Goal: Entertainment & Leisure: Consume media (video, audio)

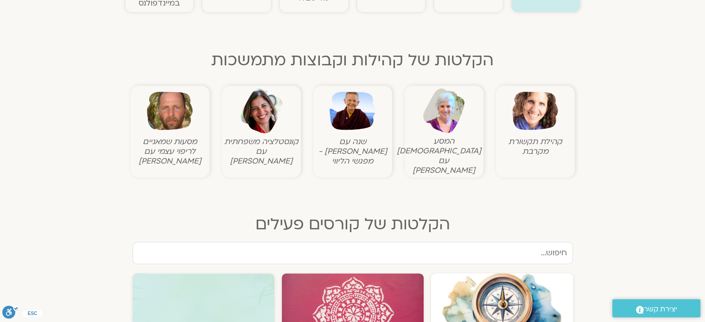
scroll to position [278, 0]
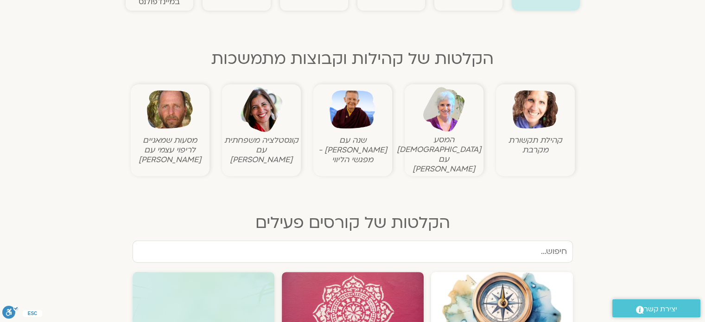
click at [539, 133] on figure "קהילת תקשורת מקרבת" at bounding box center [535, 121] width 74 height 68
click at [536, 124] on img at bounding box center [535, 110] width 46 height 46
click at [541, 111] on img at bounding box center [535, 110] width 46 height 46
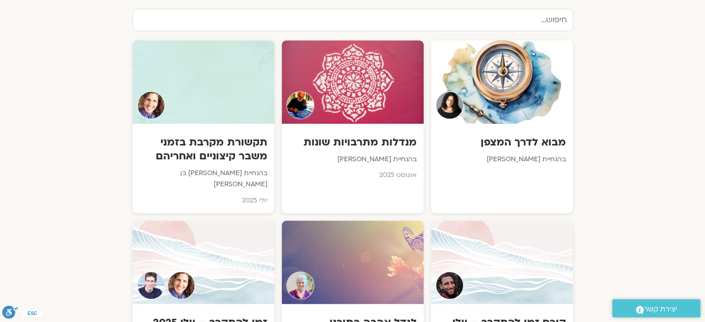
scroll to position [530, 0]
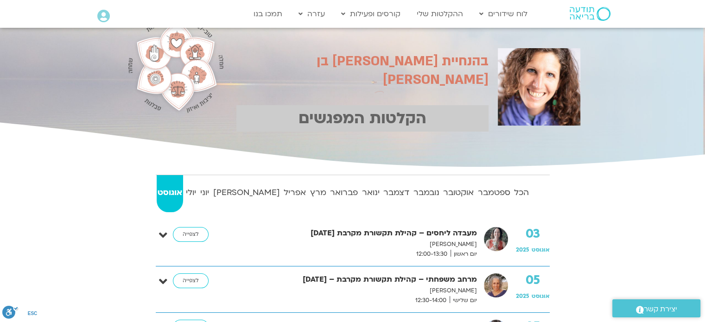
scroll to position [46, 0]
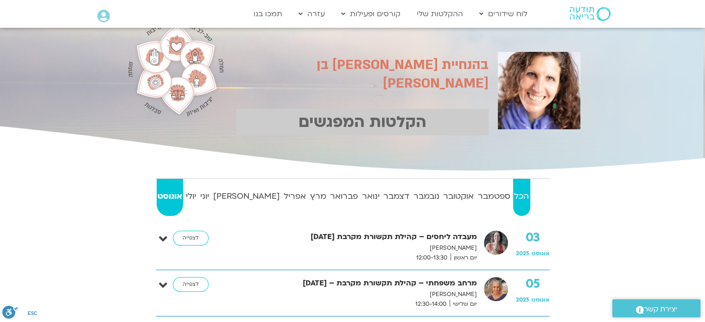
click at [520, 198] on strong "הכל" at bounding box center [521, 196] width 17 height 14
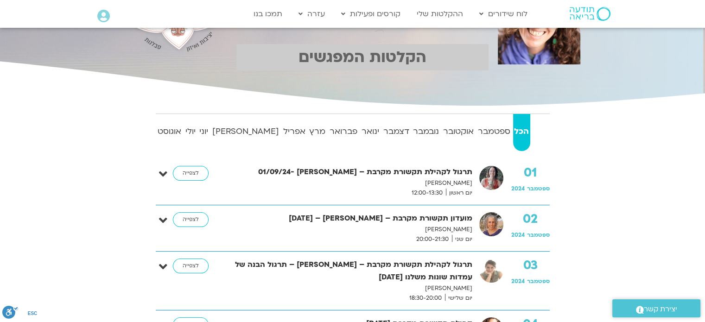
scroll to position [139, 0]
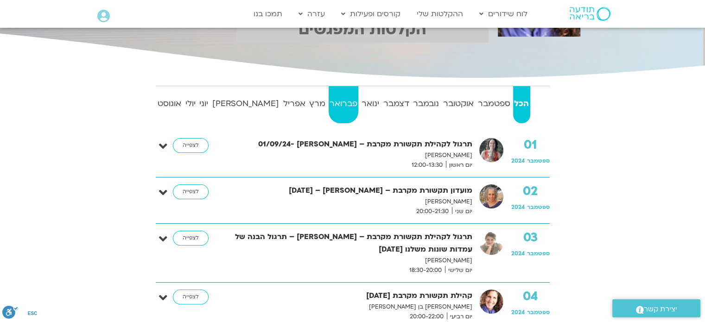
click at [328, 106] on strong "פברואר" at bounding box center [343, 104] width 30 height 14
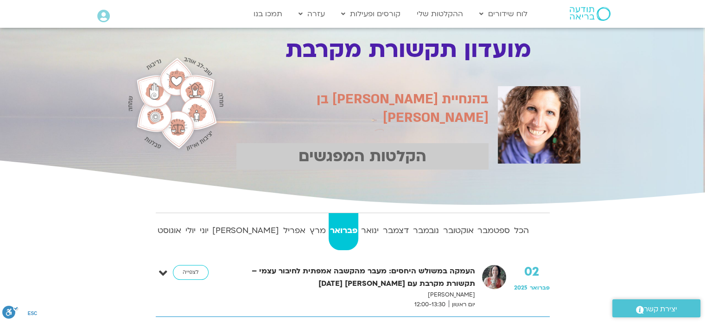
scroll to position [0, 0]
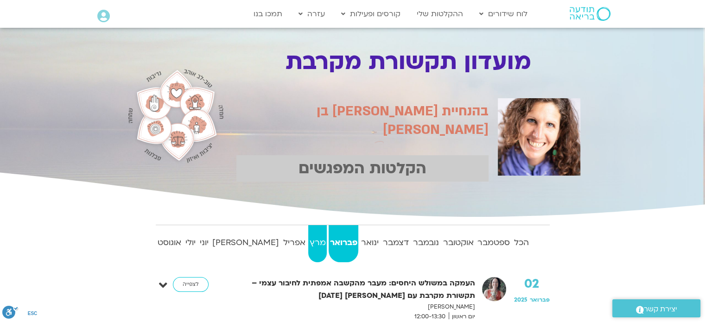
click at [308, 242] on strong "מרץ" at bounding box center [317, 243] width 19 height 14
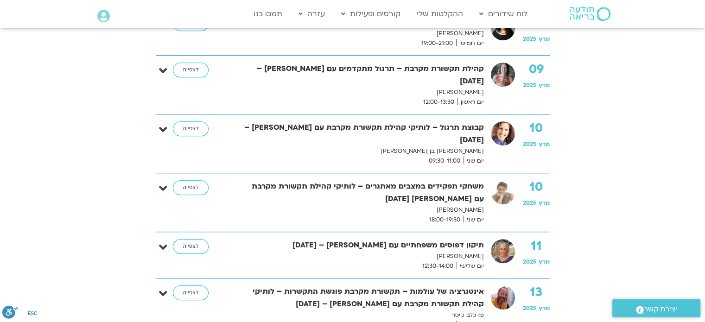
scroll to position [649, 0]
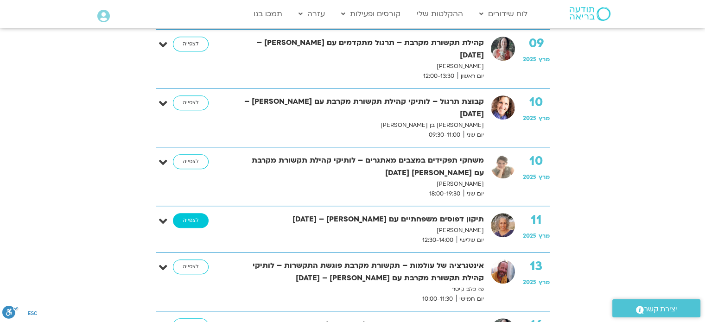
click at [198, 213] on link "לצפייה" at bounding box center [191, 220] width 36 height 15
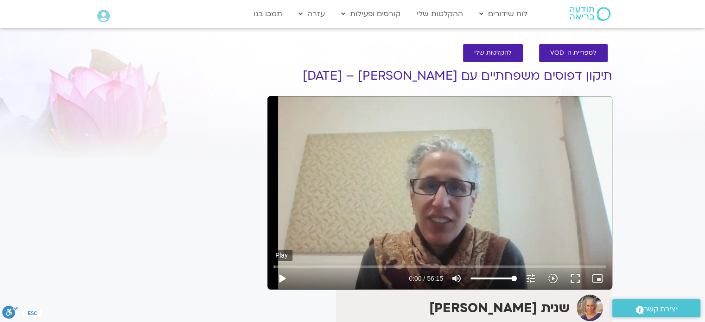
click at [282, 278] on button "play_arrow" at bounding box center [282, 278] width 22 height 22
type input "1.955178"
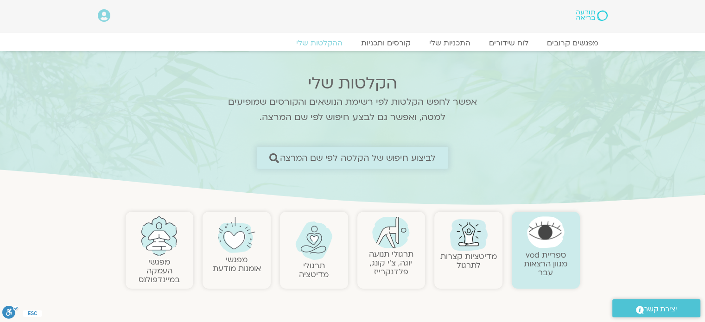
click at [414, 158] on span "לביצוע חיפוש של הקלטה לפי שם המרצה" at bounding box center [358, 158] width 156 height 10
click at [394, 157] on span "לביצוע חיפוש של הקלטה לפי שם המרצה" at bounding box center [358, 158] width 156 height 10
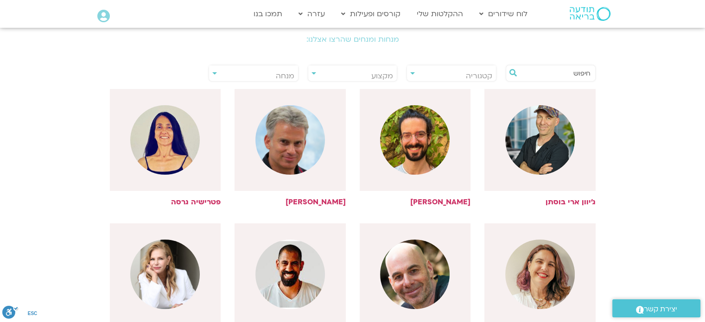
scroll to position [371, 0]
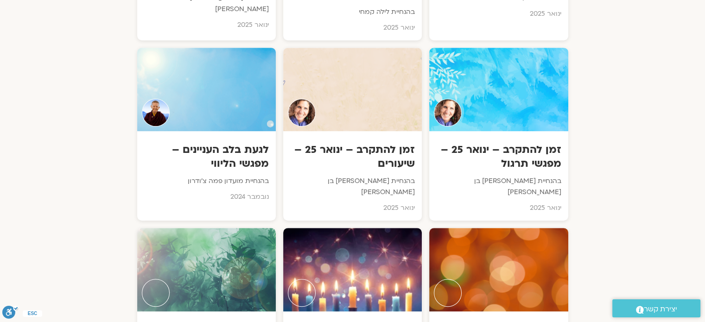
scroll to position [4031, 0]
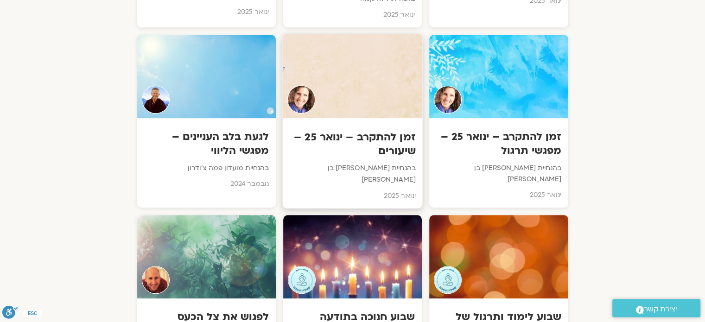
click at [369, 130] on h3 "זמן להתקרב – ינואר 25 – שיעורים" at bounding box center [352, 144] width 126 height 28
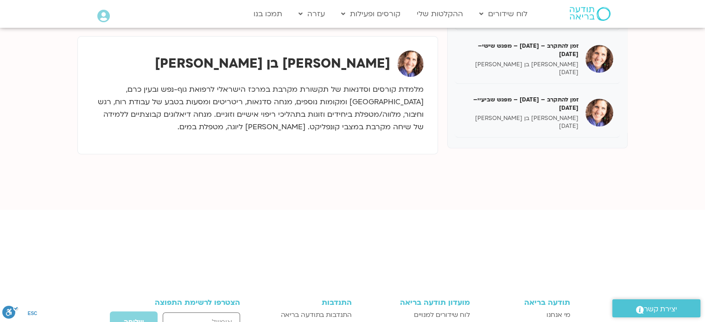
scroll to position [322, 0]
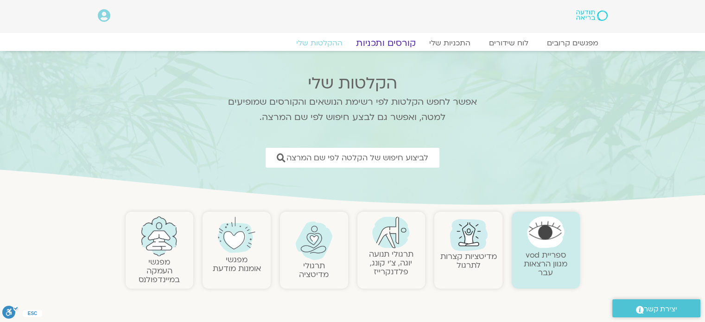
click at [392, 45] on link "קורסים ותכניות" at bounding box center [386, 43] width 82 height 11
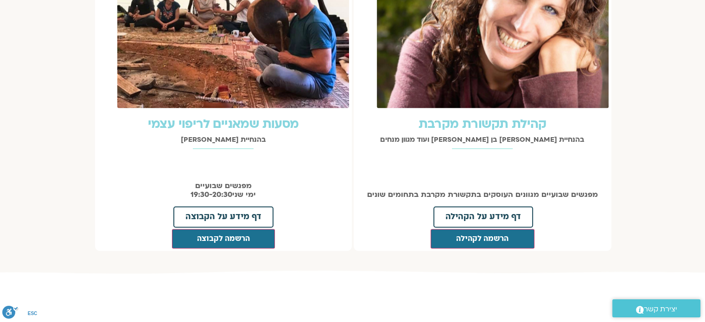
scroll to position [1390, 0]
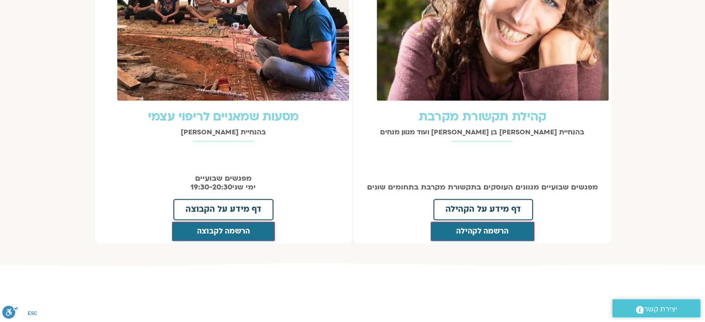
click at [561, 81] on img at bounding box center [493, 19] width 232 height 162
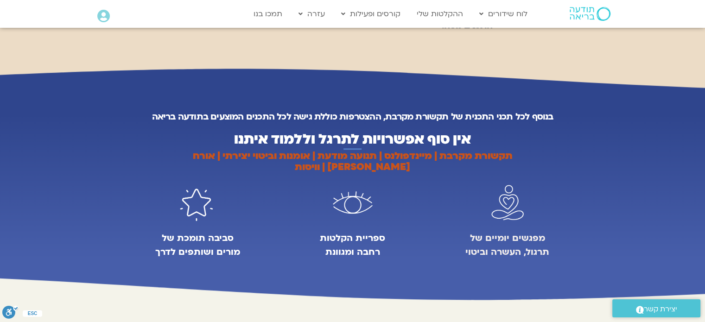
scroll to position [556, 0]
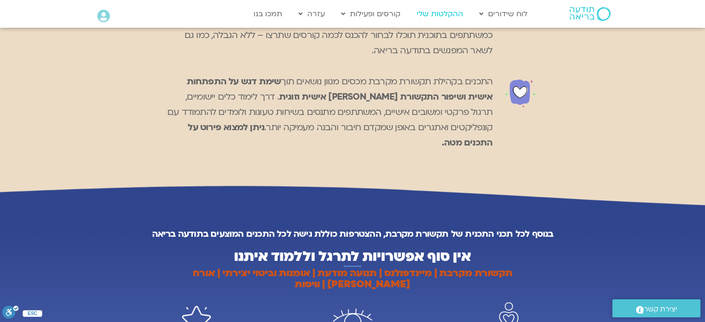
click at [448, 15] on link "ההקלטות שלי" at bounding box center [440, 14] width 56 height 18
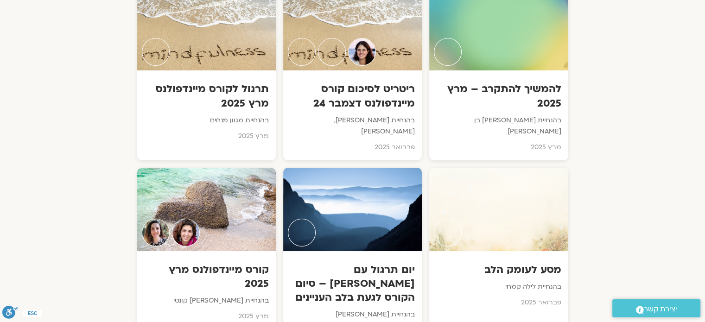
scroll to position [3336, 0]
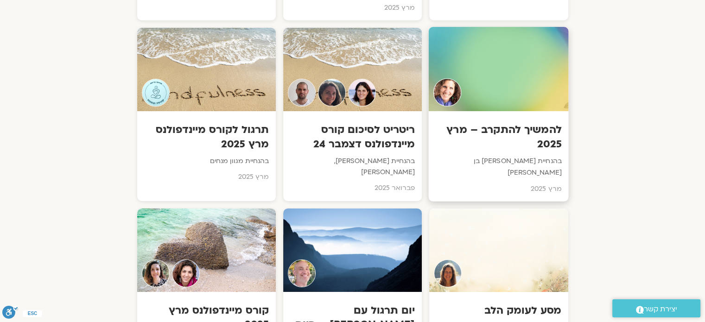
click at [513, 123] on h3 "להמשיך להתקרב – מרץ 2025" at bounding box center [499, 137] width 126 height 28
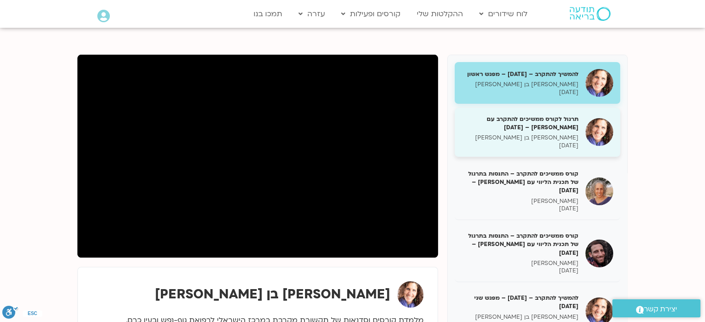
scroll to position [93, 0]
